Goal: Find specific page/section: Find specific page/section

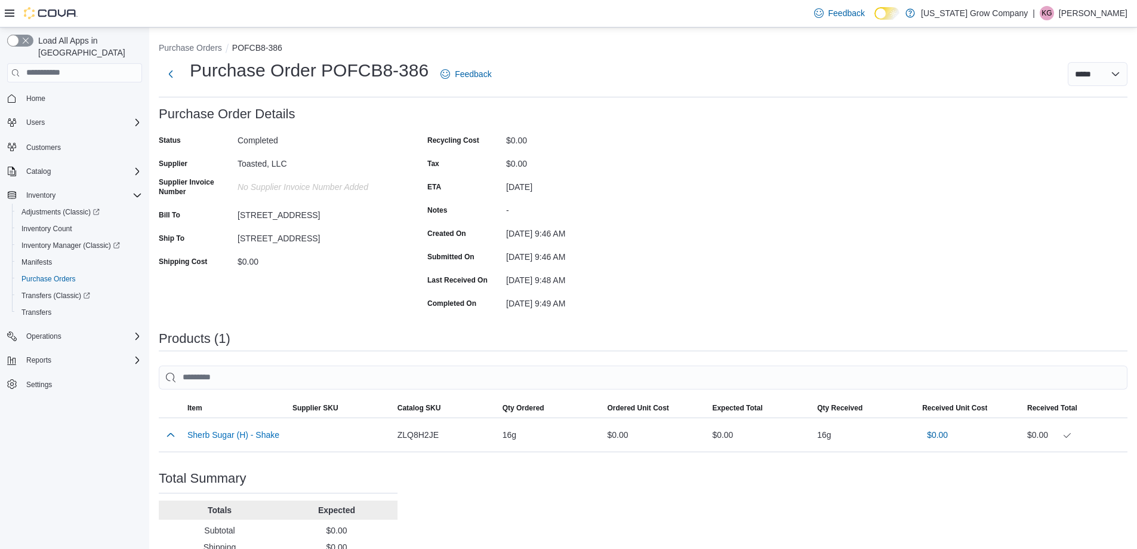
click at [63, 91] on span "Home" at bounding box center [81, 98] width 121 height 15
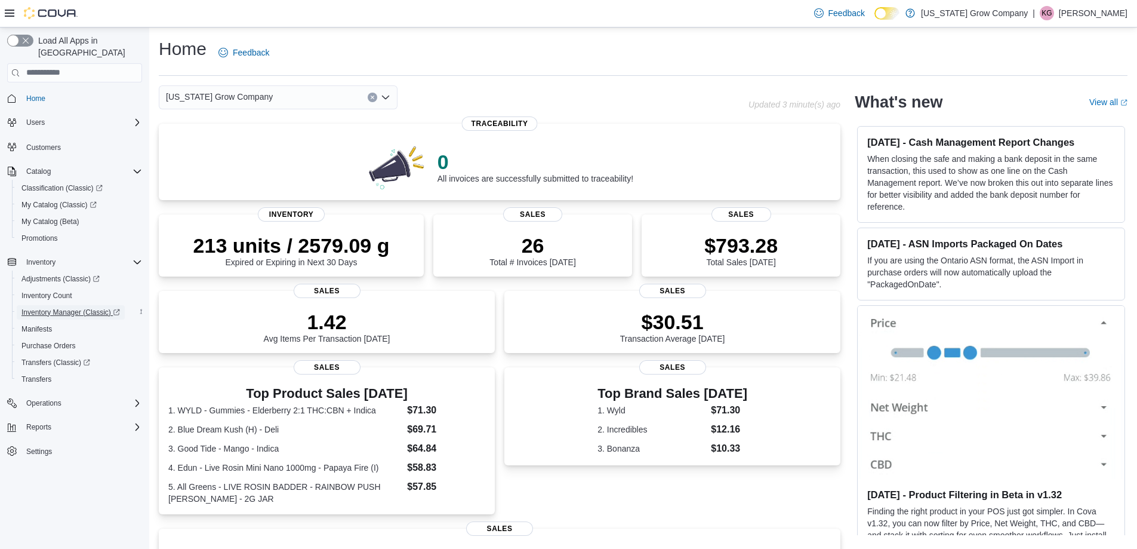
click at [71, 307] on span "Inventory Manager (Classic)" at bounding box center [70, 312] width 99 height 10
